Goal: Navigation & Orientation: Find specific page/section

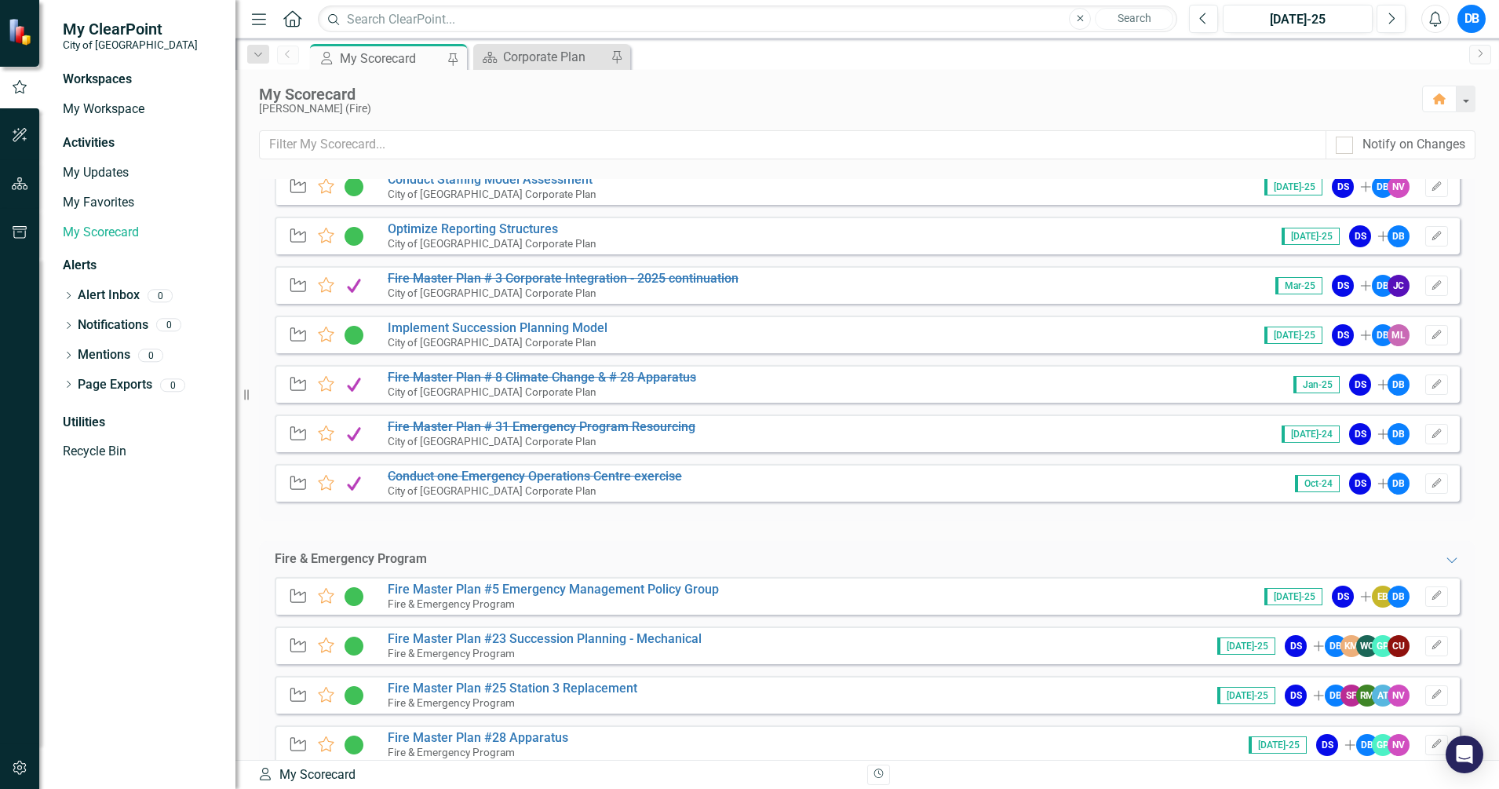
scroll to position [191, 0]
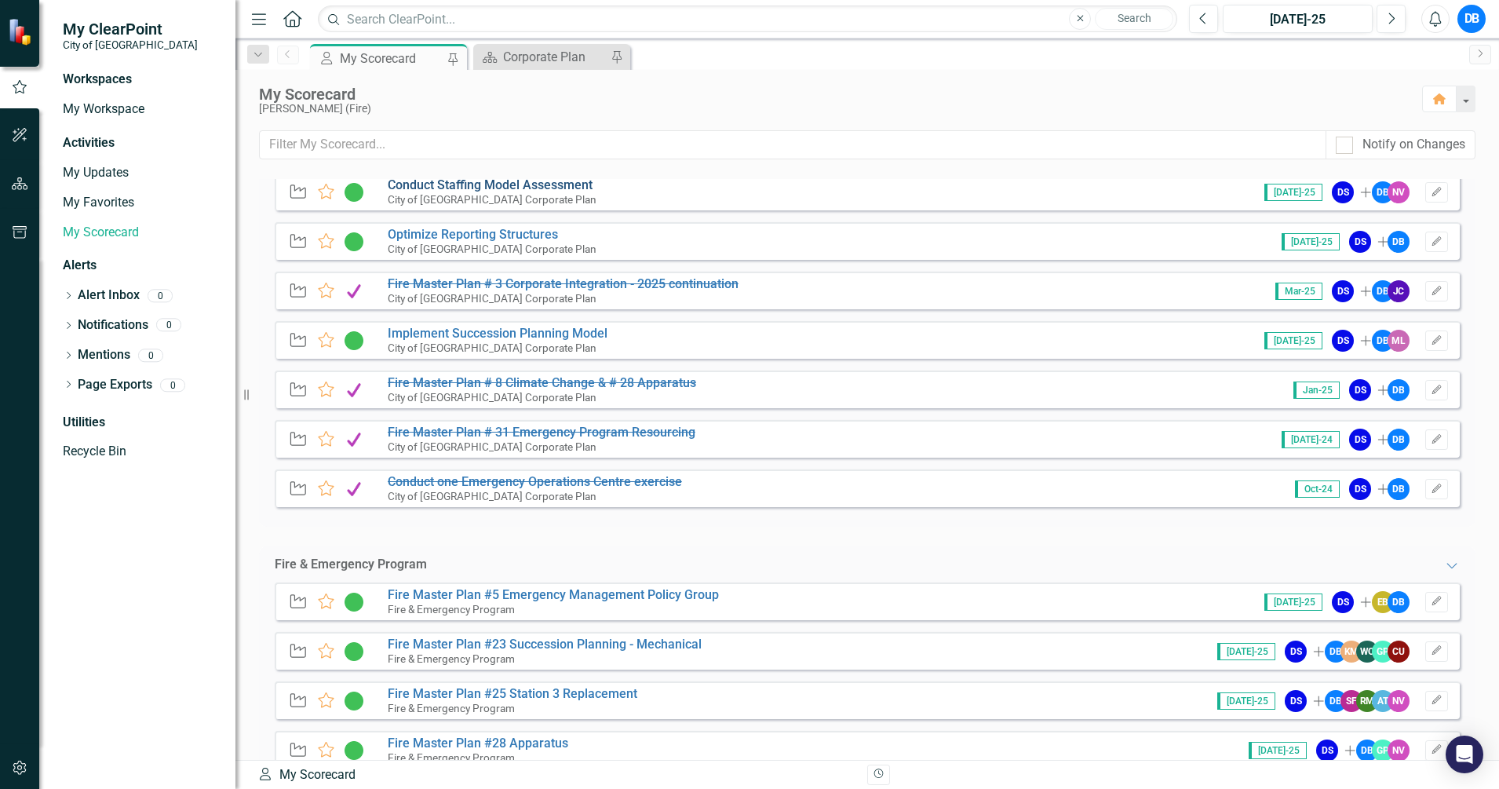
click at [510, 185] on link "Conduct Staffing Model Assessment" at bounding box center [490, 184] width 205 height 15
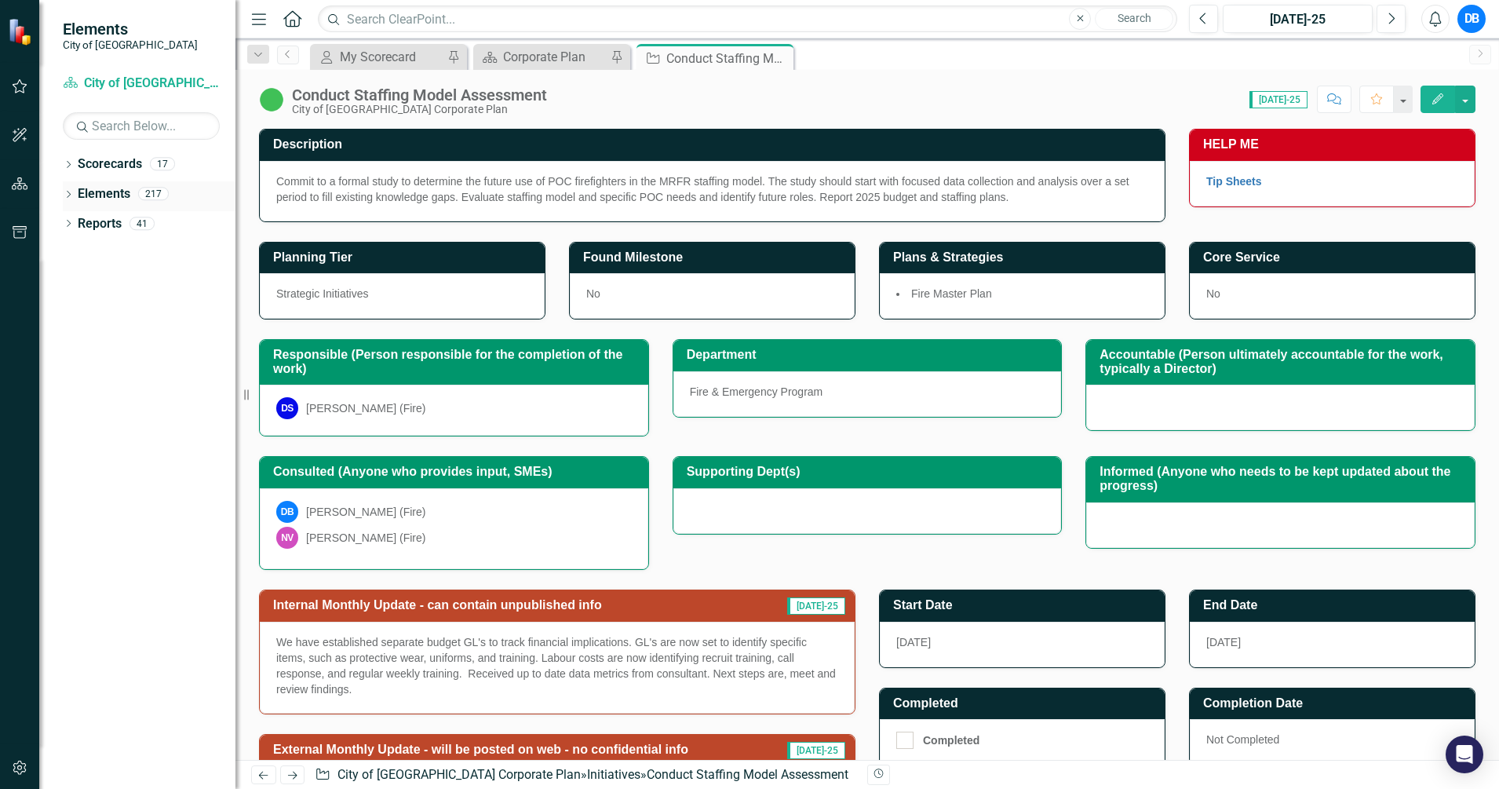
click at [71, 195] on icon "Dropdown" at bounding box center [68, 195] width 11 height 9
click at [148, 222] on link "Objective Objectives" at bounding box center [126, 224] width 80 height 18
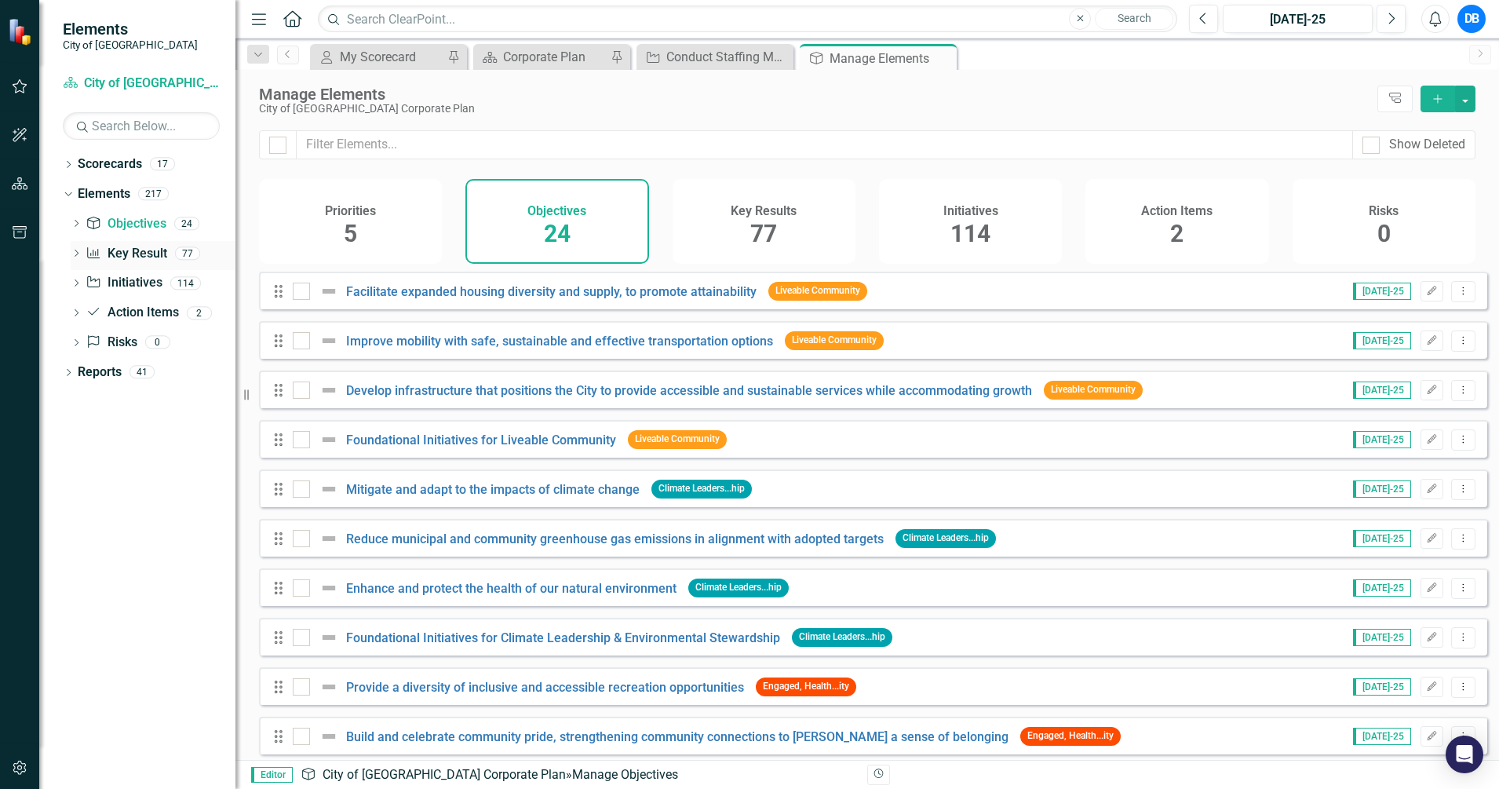
click at [78, 252] on icon "Dropdown" at bounding box center [76, 254] width 11 height 9
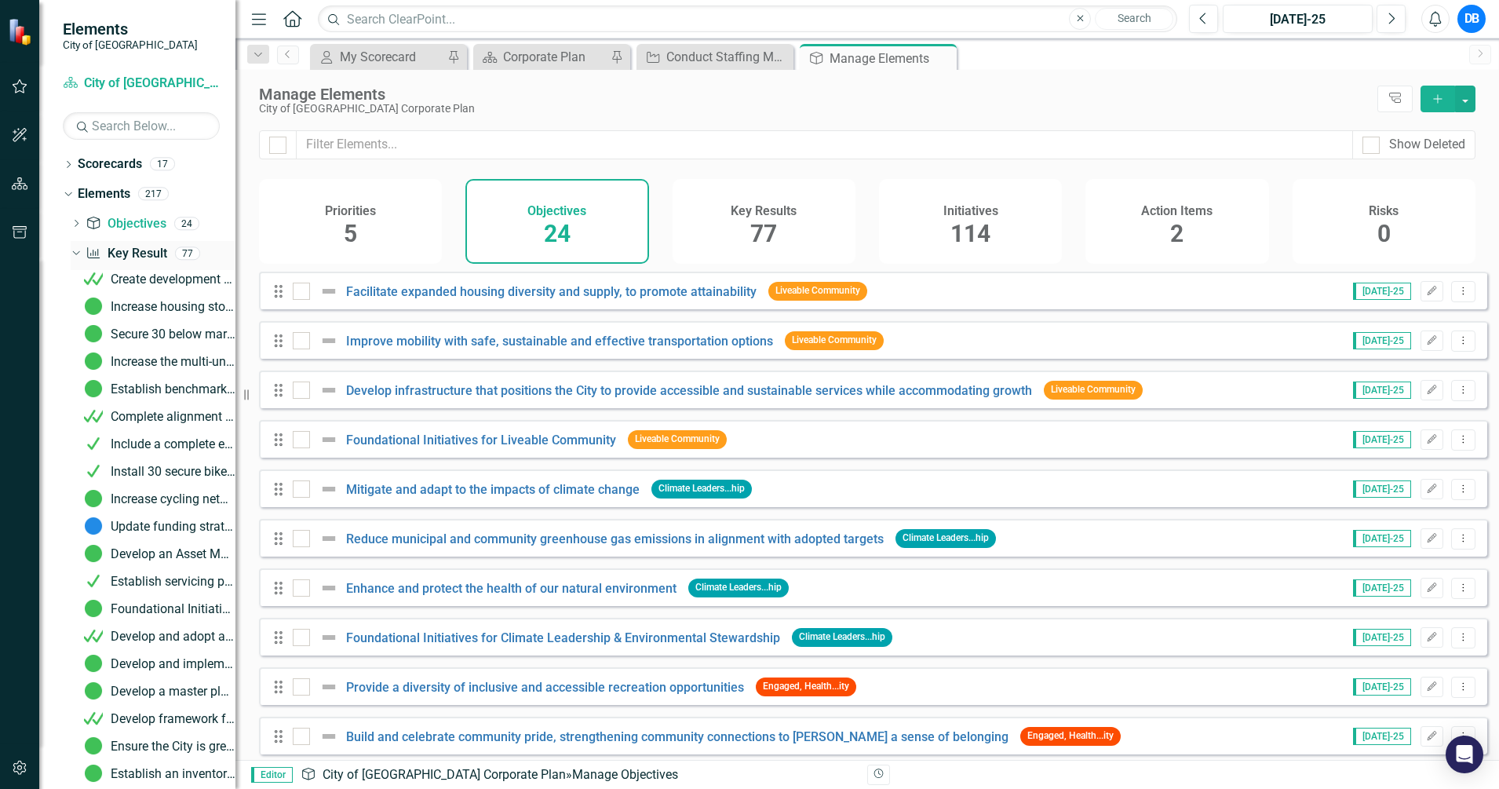
click at [152, 250] on link "Key Result Key Result" at bounding box center [126, 254] width 81 height 18
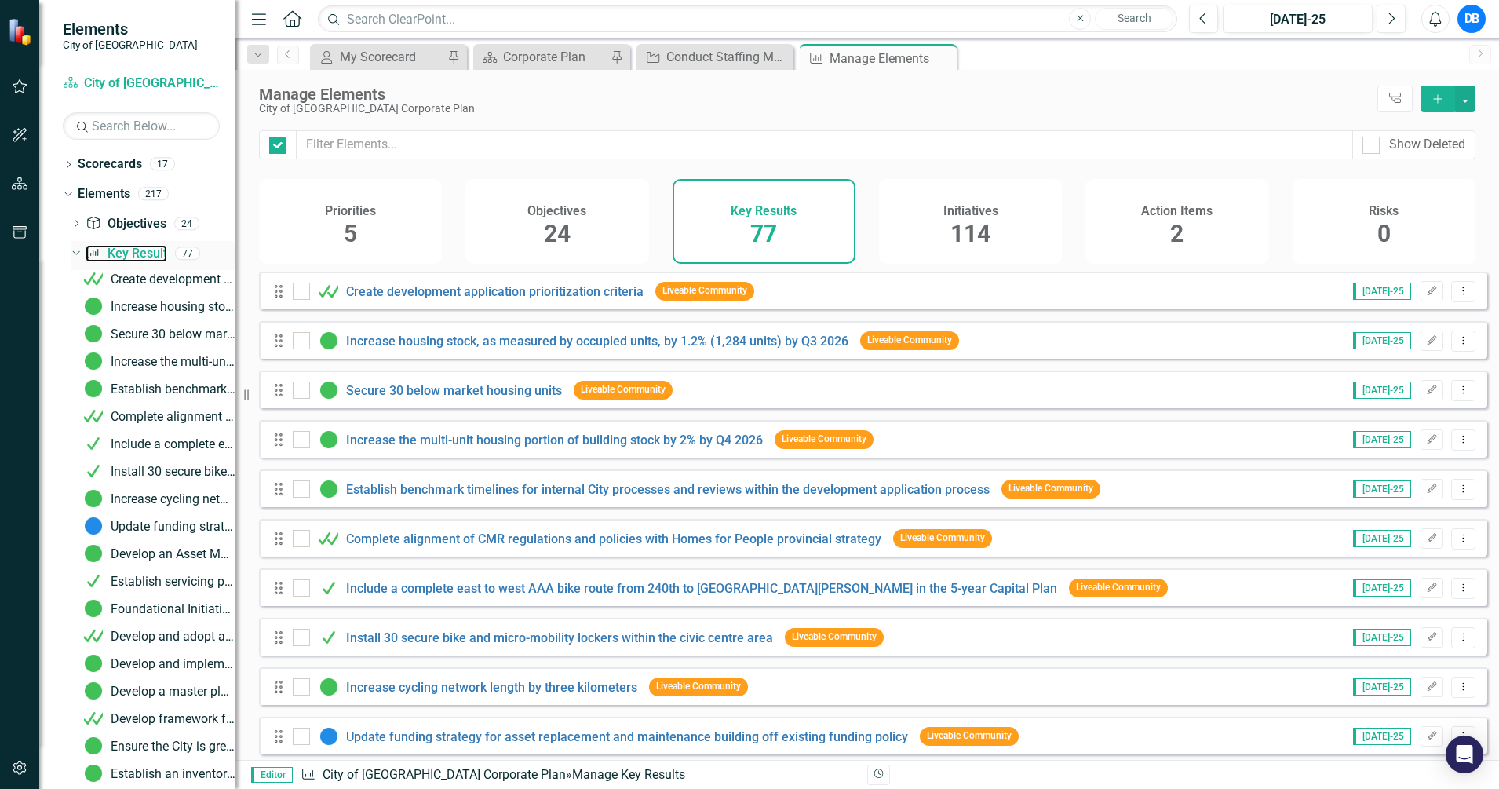
checkbox input "false"
click at [71, 254] on icon "Dropdown" at bounding box center [74, 252] width 9 height 11
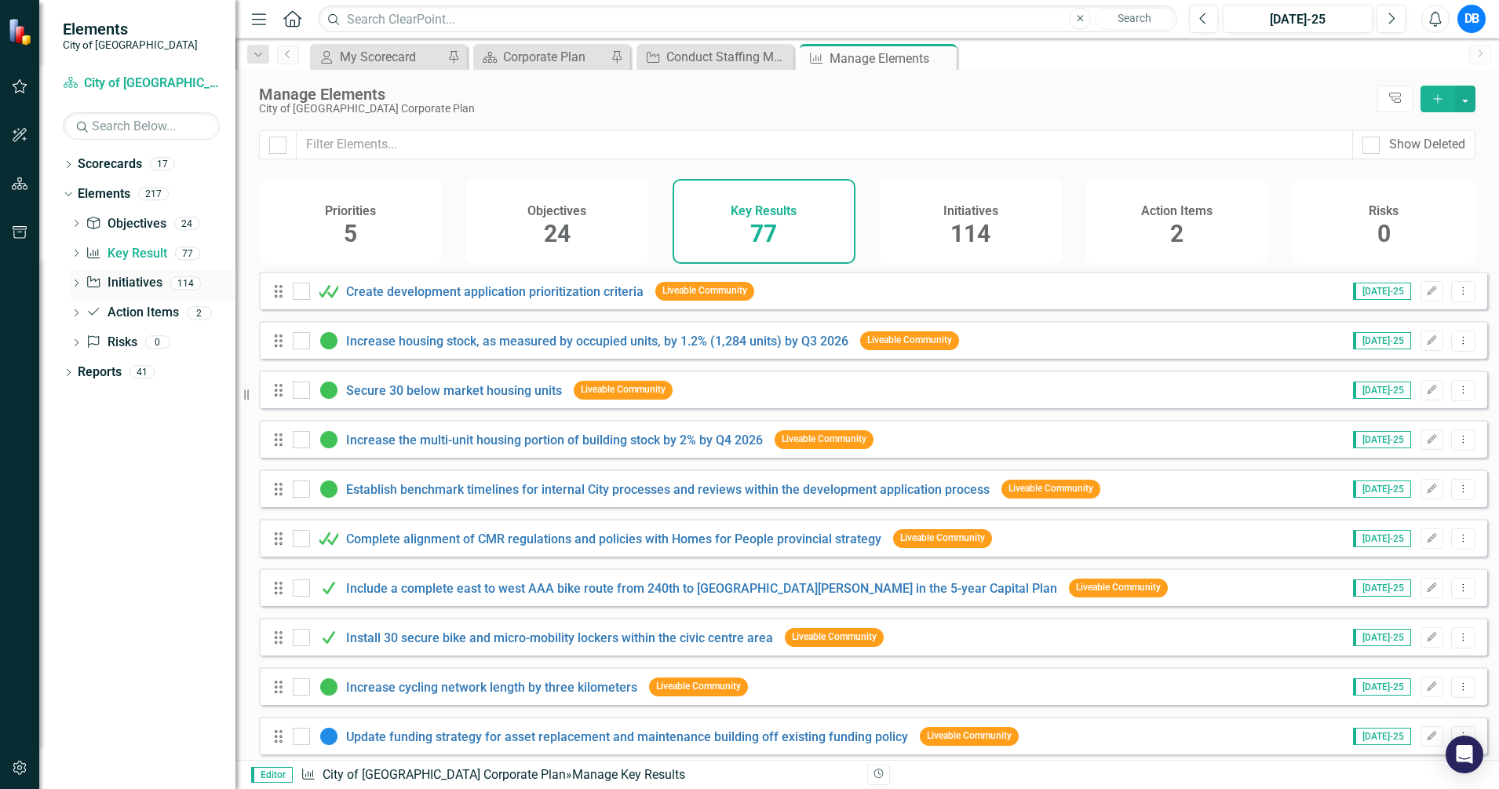
click at [122, 280] on link "Initiative Initiatives" at bounding box center [124, 283] width 76 height 18
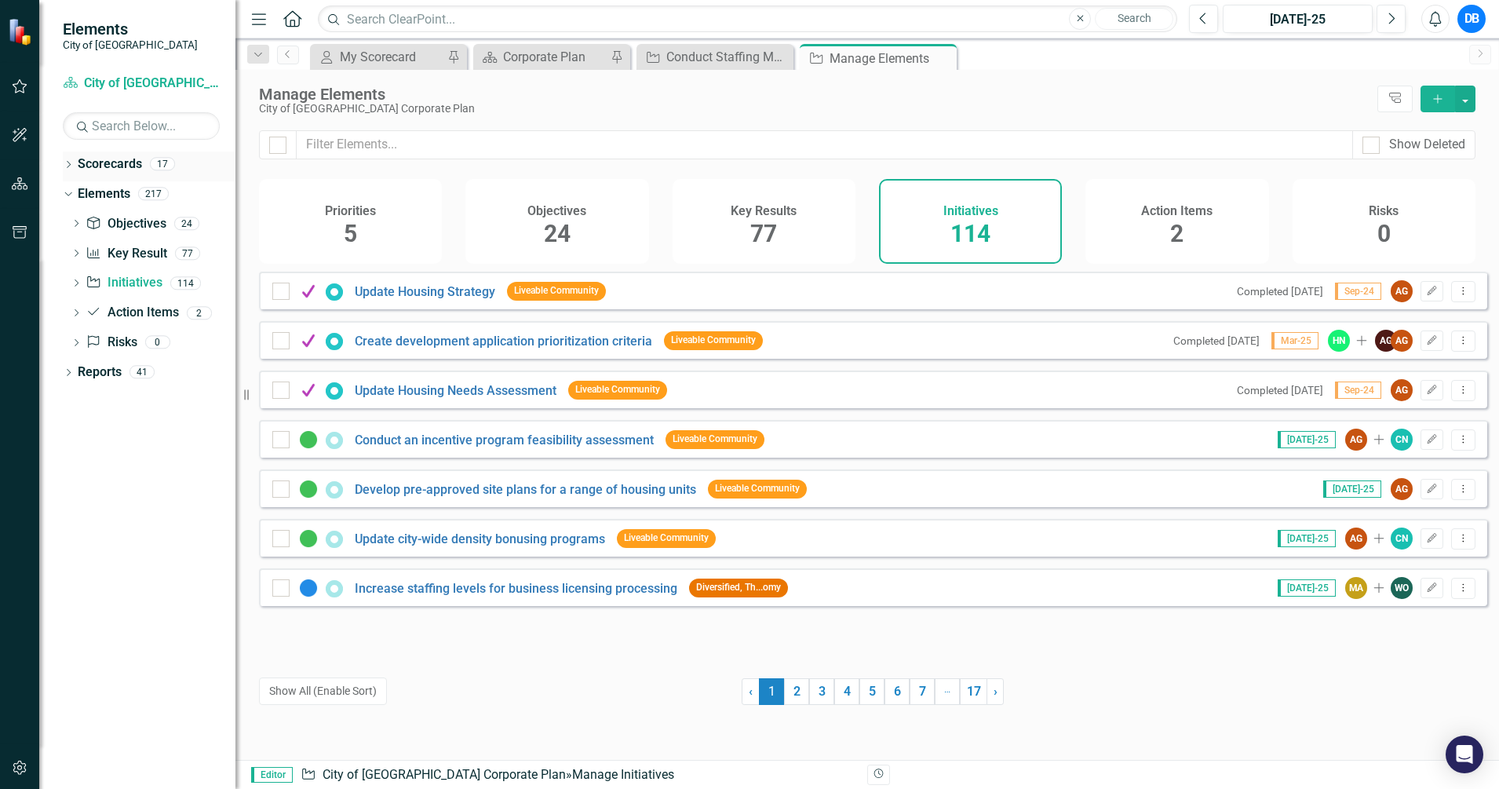
click at [120, 162] on link "Scorecards" at bounding box center [110, 164] width 64 height 18
click at [151, 80] on link "Scorecard City of [GEOGRAPHIC_DATA] Corporate Plan" at bounding box center [141, 84] width 157 height 18
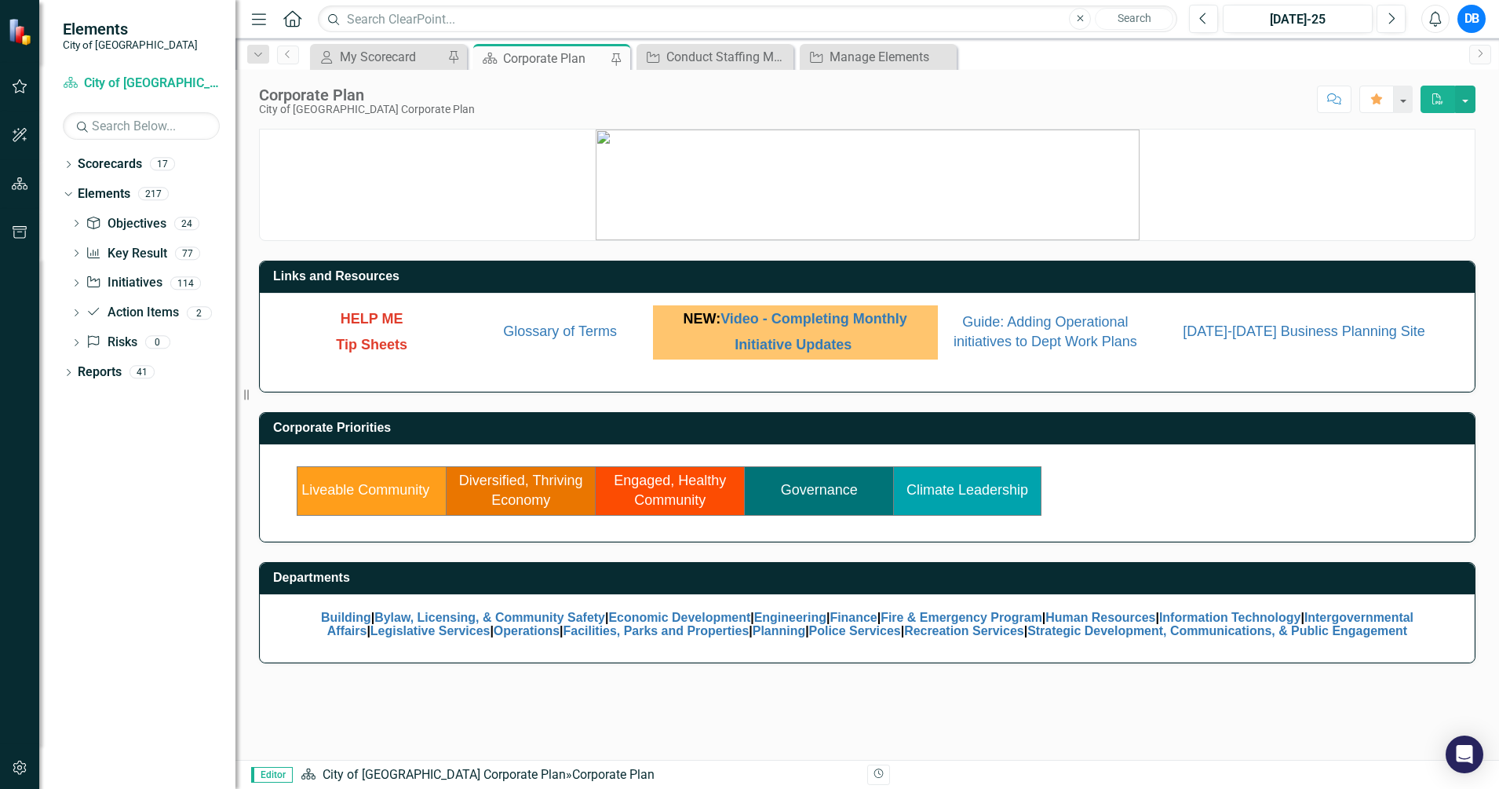
click at [693, 483] on link "Engaged, Healthy Community" at bounding box center [670, 490] width 112 height 36
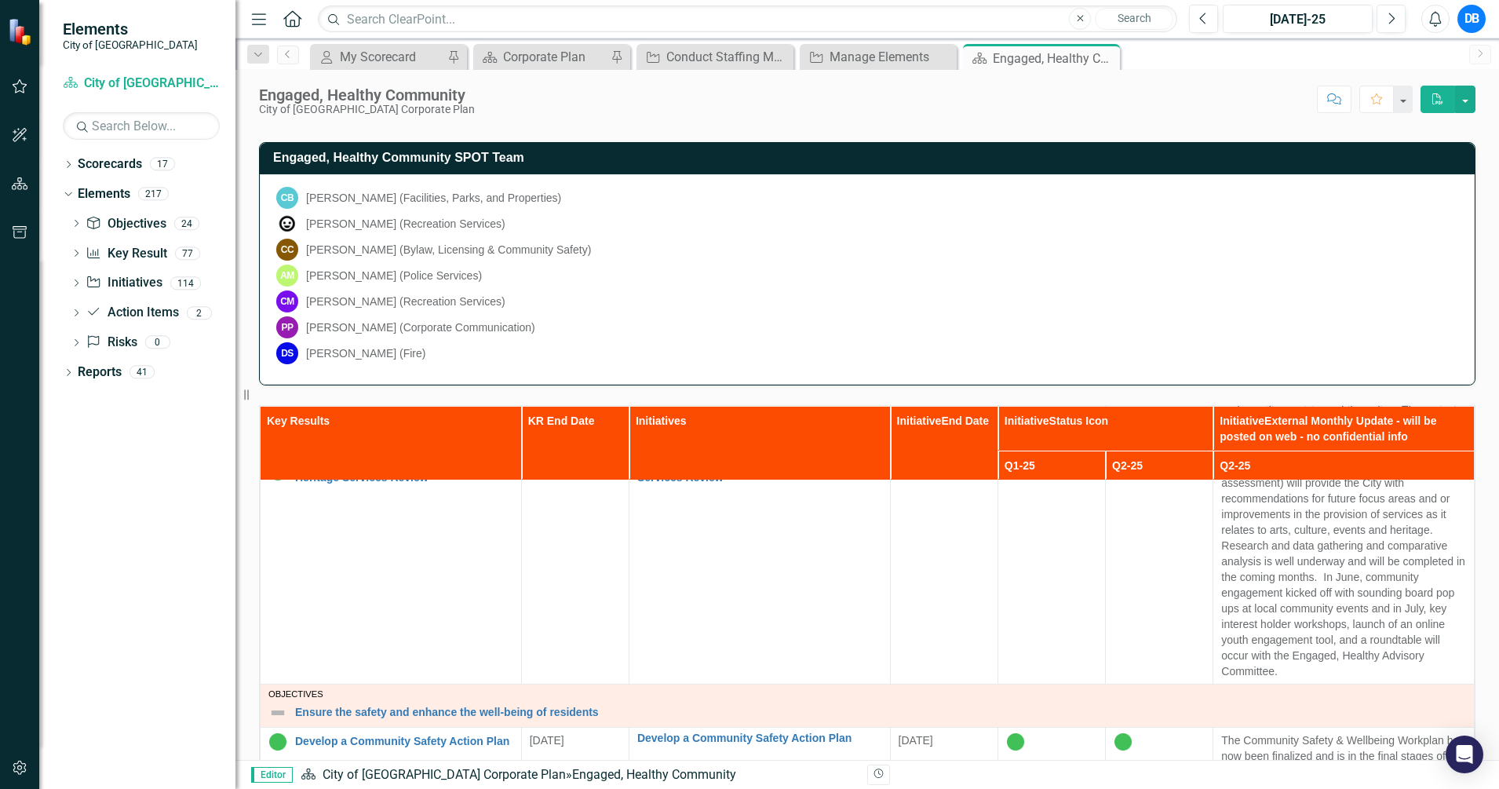
scroll to position [687, 0]
